Goal: Task Accomplishment & Management: Manage account settings

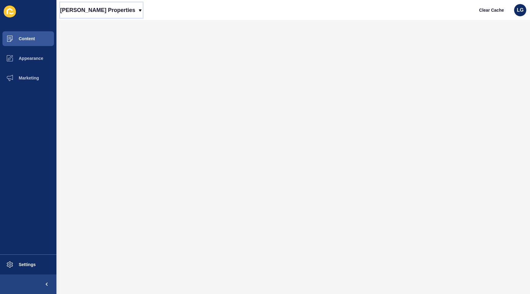
click at [81, 10] on p "[PERSON_NAME] Properties" at bounding box center [97, 9] width 75 height 15
click at [82, 29] on link "Novak Properties (New)" at bounding box center [87, 25] width 55 height 13
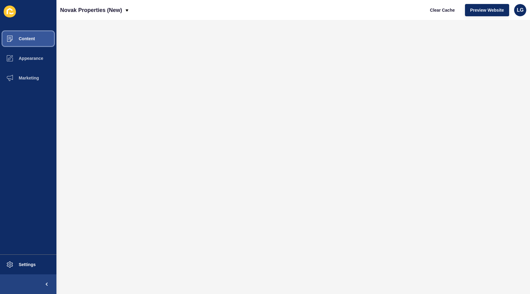
click at [37, 39] on button "Content" at bounding box center [28, 39] width 56 height 20
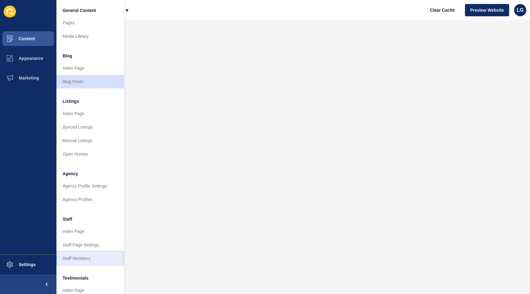
click at [79, 259] on link "Staff Members" at bounding box center [89, 257] width 67 height 13
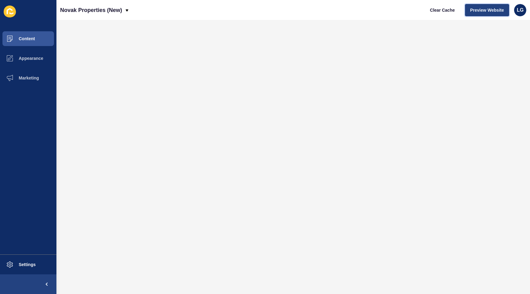
click at [485, 10] on span "Preview Website" at bounding box center [487, 10] width 34 height 6
click at [436, 11] on span "Clear Cache" at bounding box center [442, 10] width 25 height 6
click at [450, 11] on span "Clear Cache" at bounding box center [442, 10] width 25 height 6
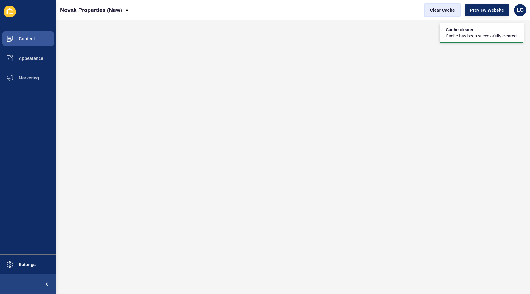
click at [450, 11] on span "Clear Cache" at bounding box center [442, 10] width 25 height 6
click at [486, 11] on span "Preview Website" at bounding box center [487, 10] width 34 height 6
click at [443, 10] on span "Clear Cache" at bounding box center [442, 10] width 25 height 6
